Goal: Find specific page/section: Find specific page/section

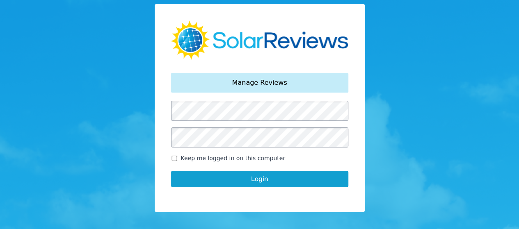
click at [256, 182] on button "Login" at bounding box center [259, 179] width 177 height 16
click at [202, 179] on button "Login" at bounding box center [259, 179] width 177 height 16
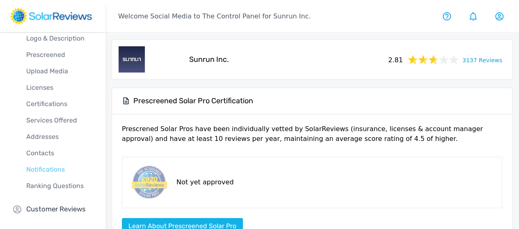
scroll to position [49, 0]
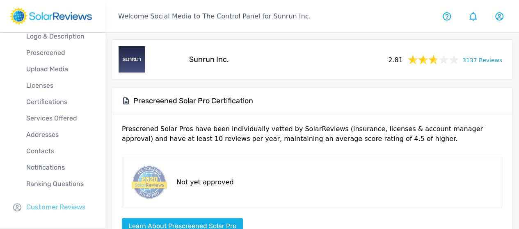
click at [62, 206] on p "Customer Reviews" at bounding box center [55, 207] width 59 height 10
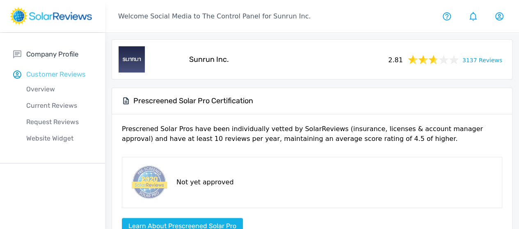
scroll to position [0, 0]
click at [57, 109] on p "Current Reviews" at bounding box center [59, 106] width 92 height 10
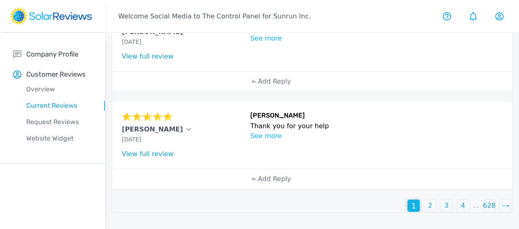
scroll to position [868, 0]
click at [428, 211] on p "2" at bounding box center [430, 206] width 4 height 10
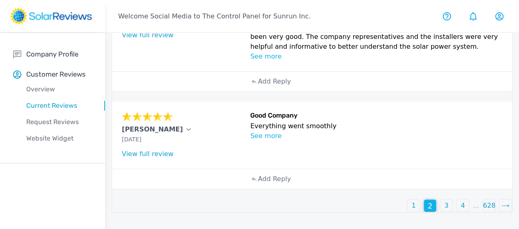
scroll to position [786, 0]
